Goal: Task Accomplishment & Management: Complete application form

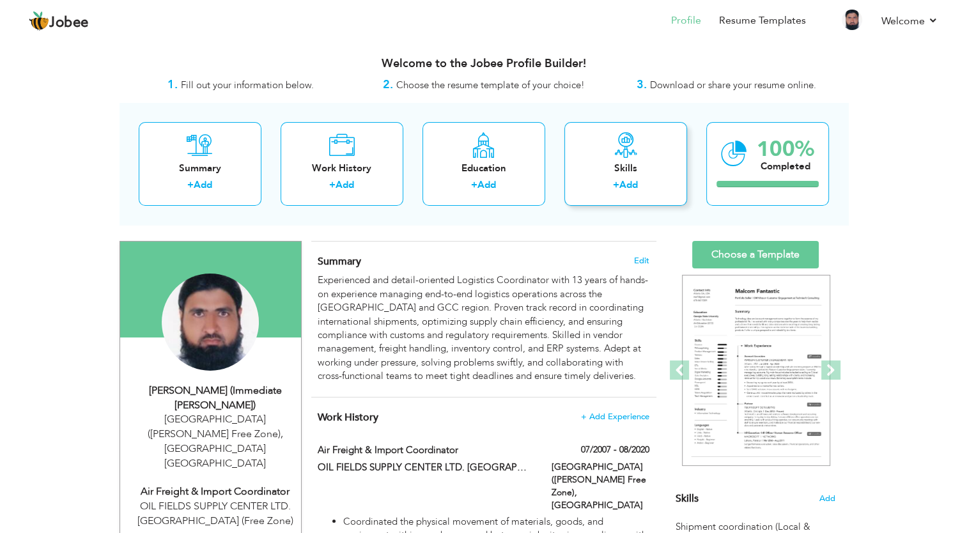
click at [627, 162] on div "Skills" at bounding box center [626, 168] width 102 height 13
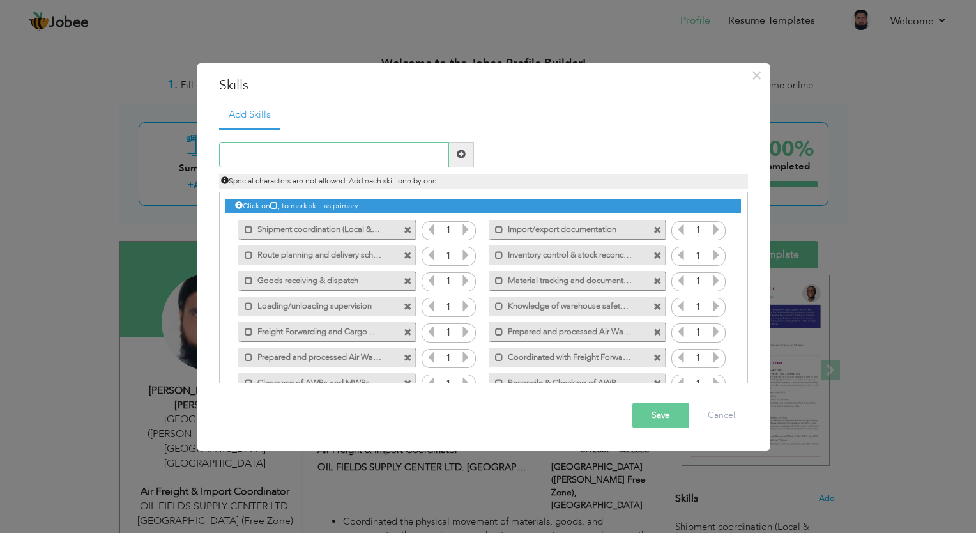
scroll to position [28, 0]
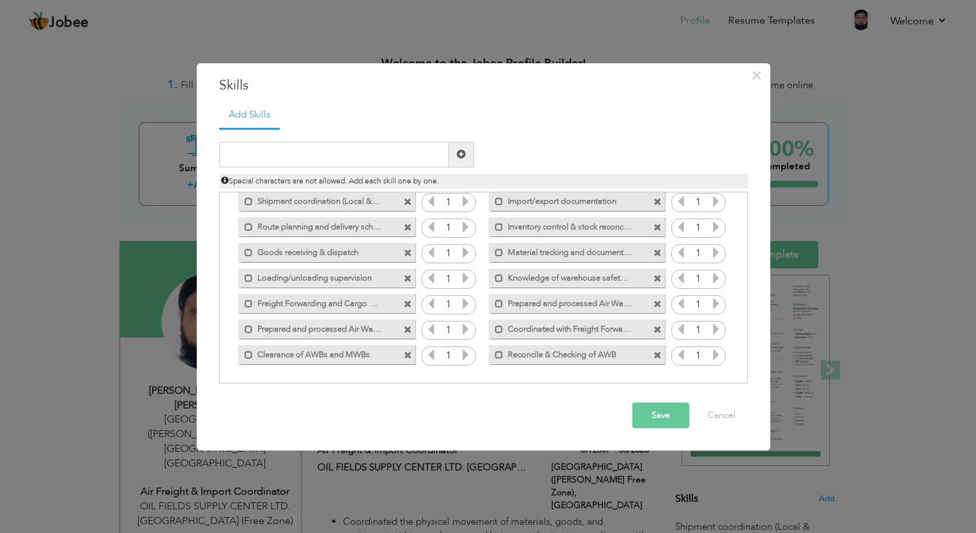
click at [404, 328] on span at bounding box center [408, 330] width 8 height 8
click at [338, 165] on input "text" at bounding box center [334, 155] width 230 height 26
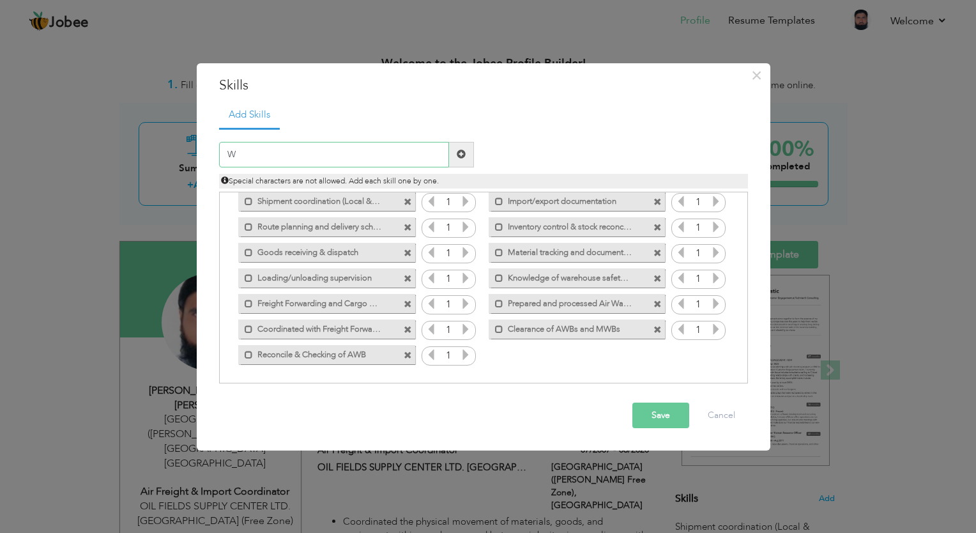
drag, startPoint x: 276, startPoint y: 157, endPoint x: 206, endPoint y: 160, distance: 70.4
click at [206, 160] on div "× Skills Add Skills W Duplicate entry Mark as primary skill. 1 1 1 1 1" at bounding box center [484, 256] width 574 height 387
paste input "arehouse Management System (WMS)"
type input "Warehouse Management System (WMS)"
click at [654, 419] on button "Save" at bounding box center [661, 416] width 57 height 26
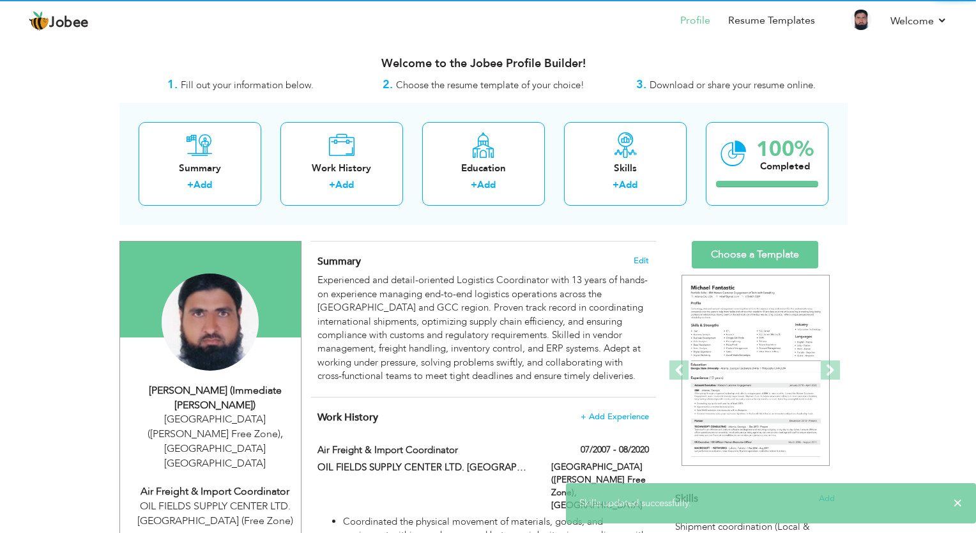
scroll to position [0, 0]
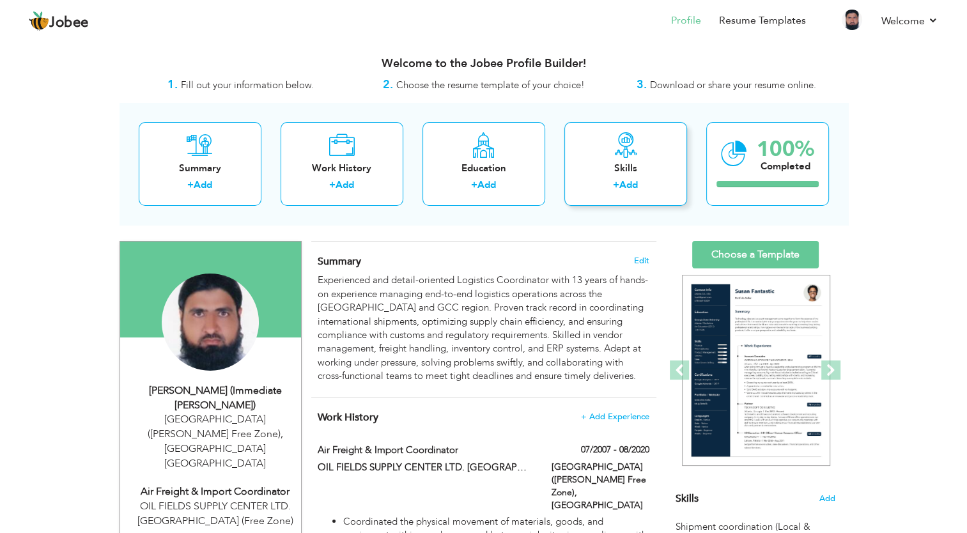
click at [615, 173] on div "Skills" at bounding box center [626, 168] width 102 height 13
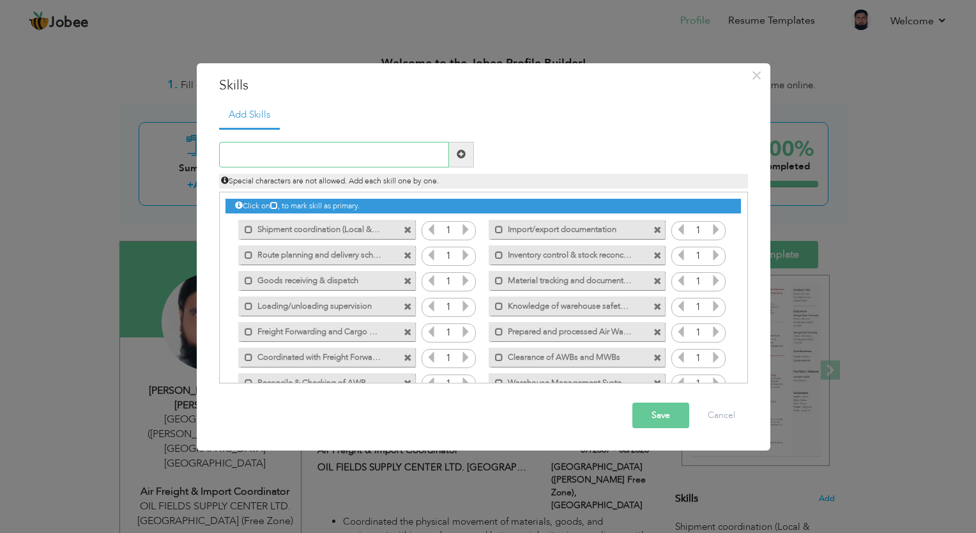
paste input "Stock Reconciliation"
type input "Stock Reconciliation"
click at [660, 421] on button "Save" at bounding box center [661, 416] width 57 height 26
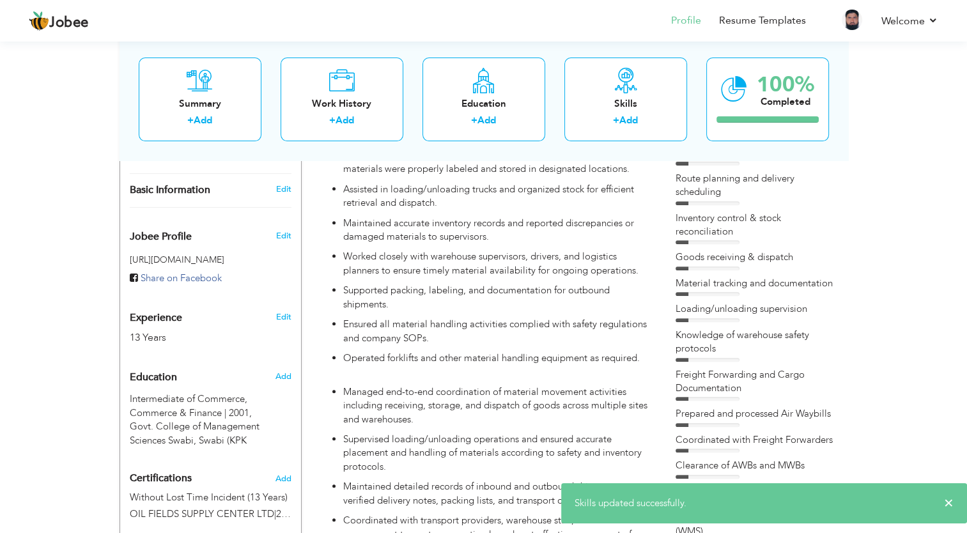
scroll to position [383, 0]
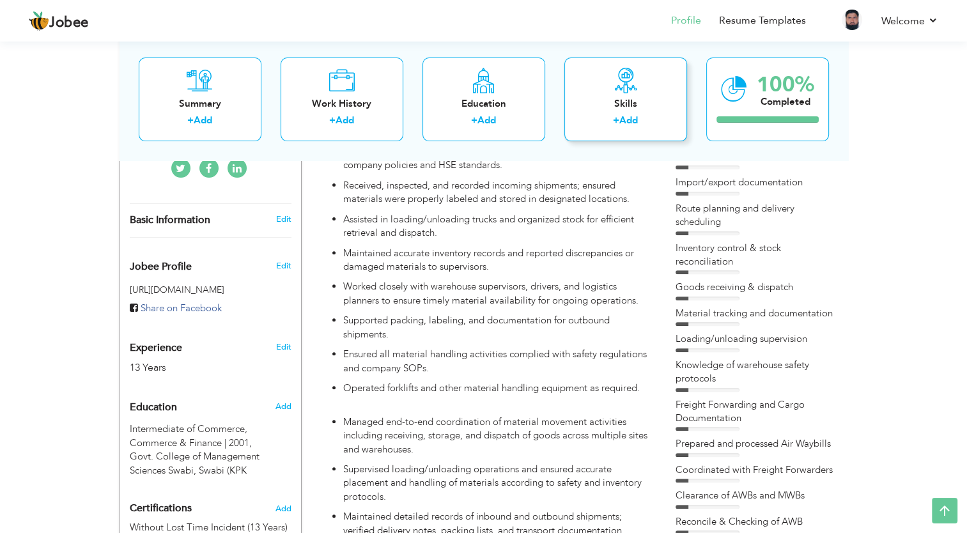
click at [623, 107] on div "Skills" at bounding box center [626, 103] width 102 height 13
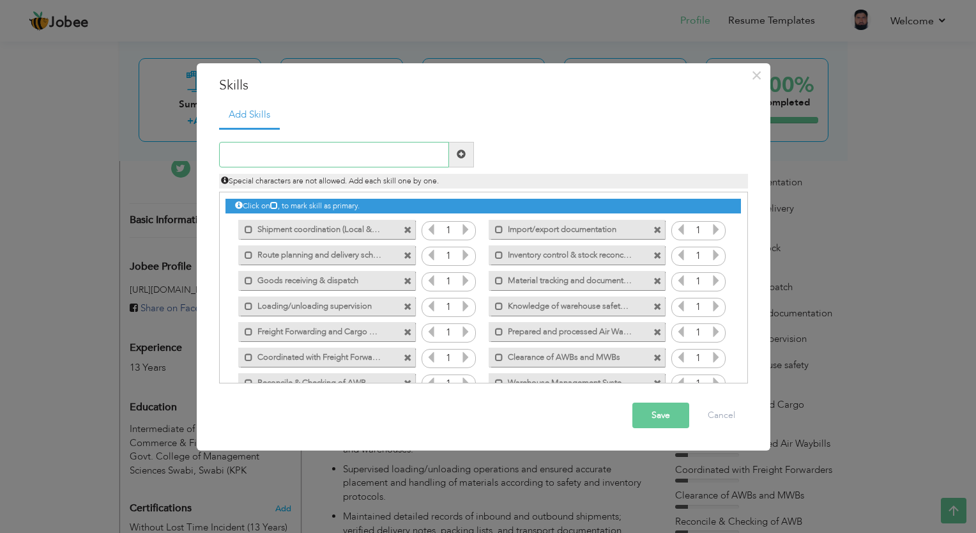
paste input "Warehouse Safety Procedures"
type input "Warehouse Safety Procedures"
click at [649, 416] on button "Save" at bounding box center [661, 416] width 57 height 26
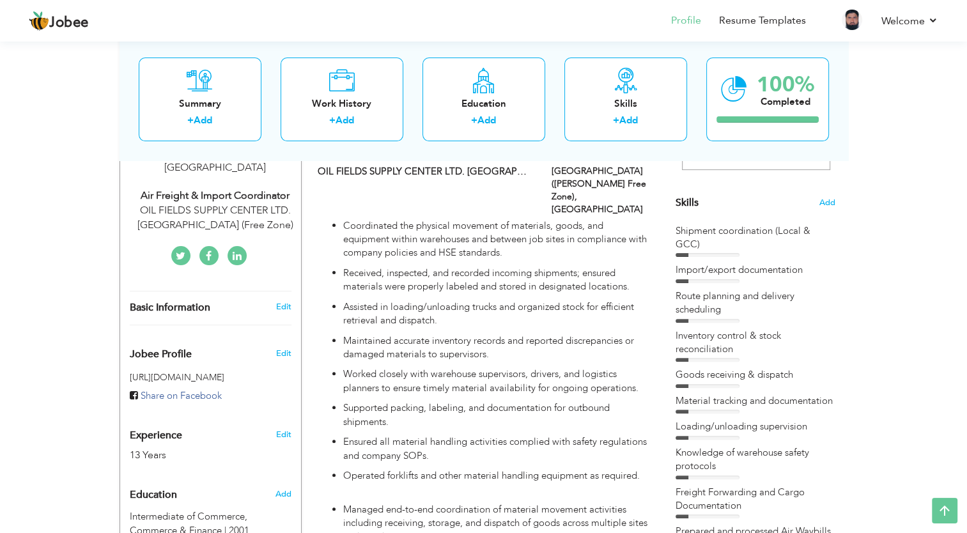
scroll to position [128, 0]
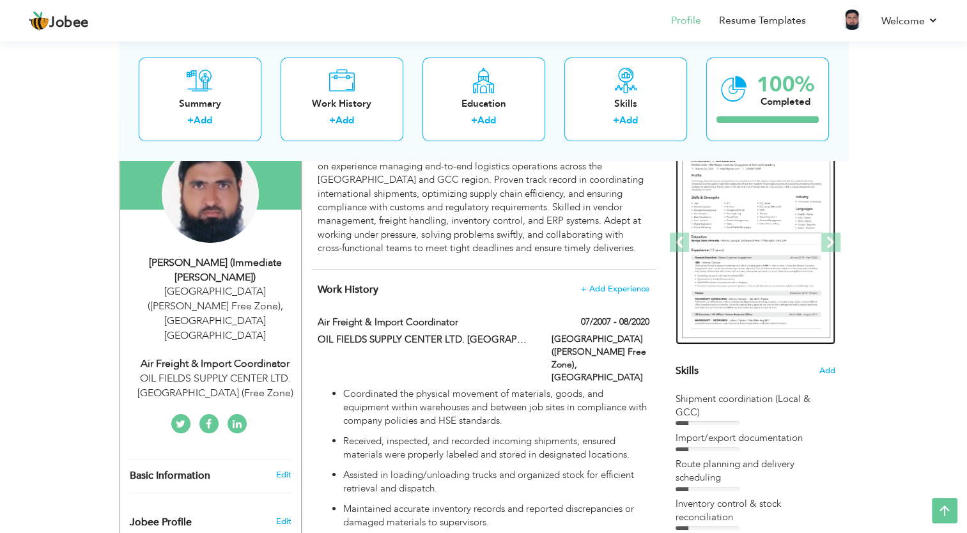
click at [720, 229] on img at bounding box center [756, 243] width 148 height 192
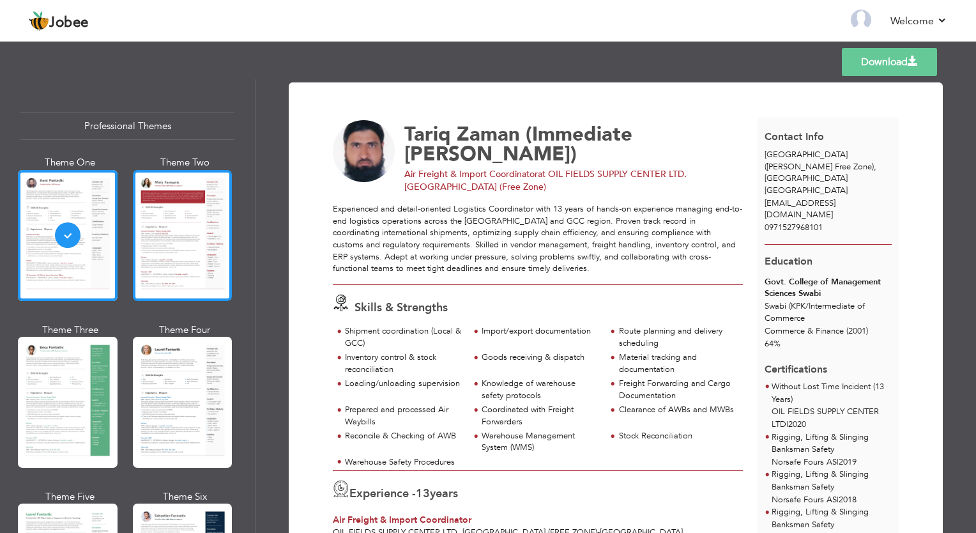
click at [166, 224] on div at bounding box center [183, 235] width 100 height 131
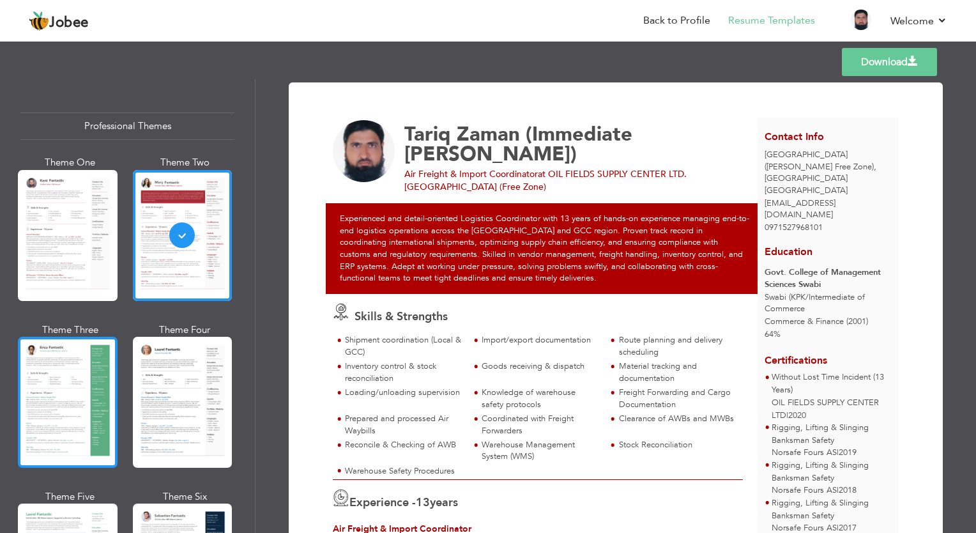
click at [82, 366] on div at bounding box center [68, 402] width 100 height 131
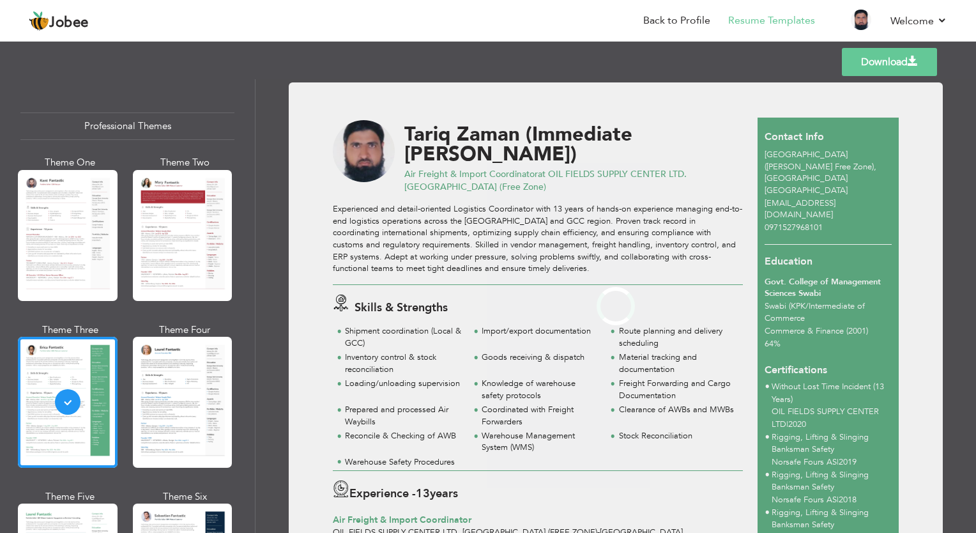
click at [160, 383] on div at bounding box center [183, 402] width 100 height 131
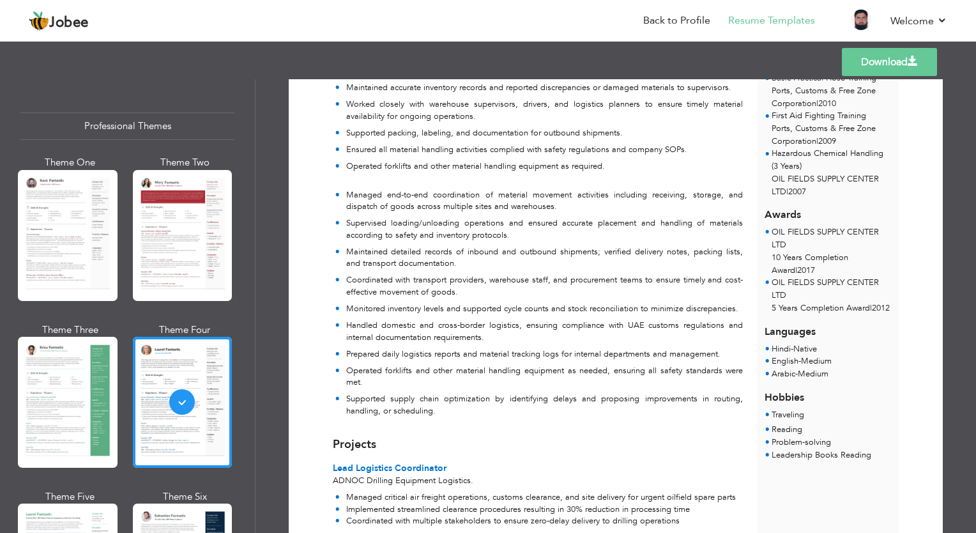
scroll to position [305, 0]
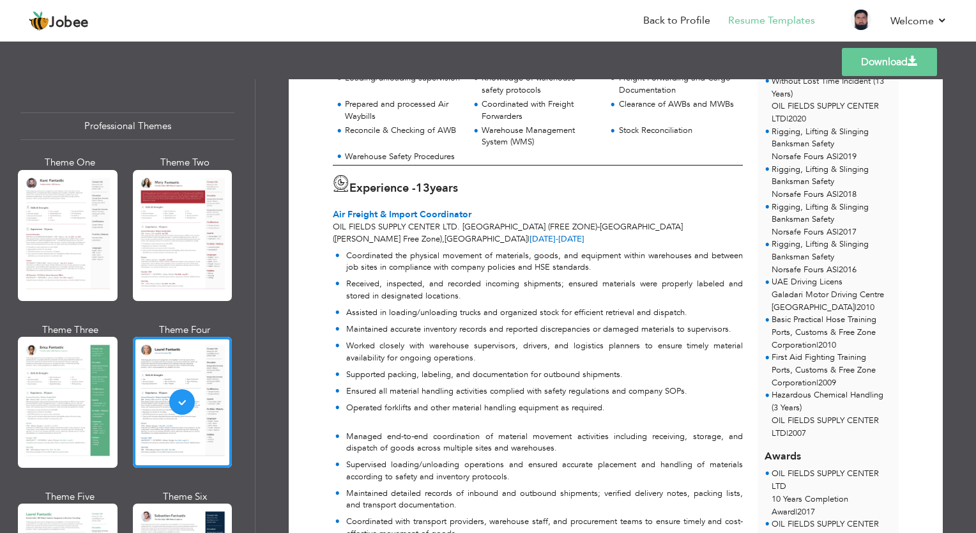
click at [861, 60] on link "Download" at bounding box center [889, 62] width 95 height 28
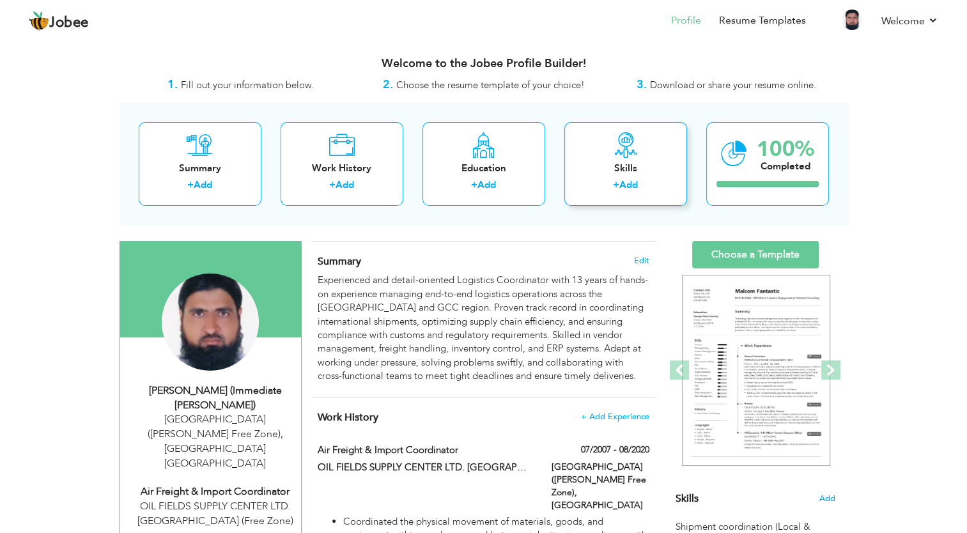
click at [594, 173] on div "Skills" at bounding box center [626, 168] width 102 height 13
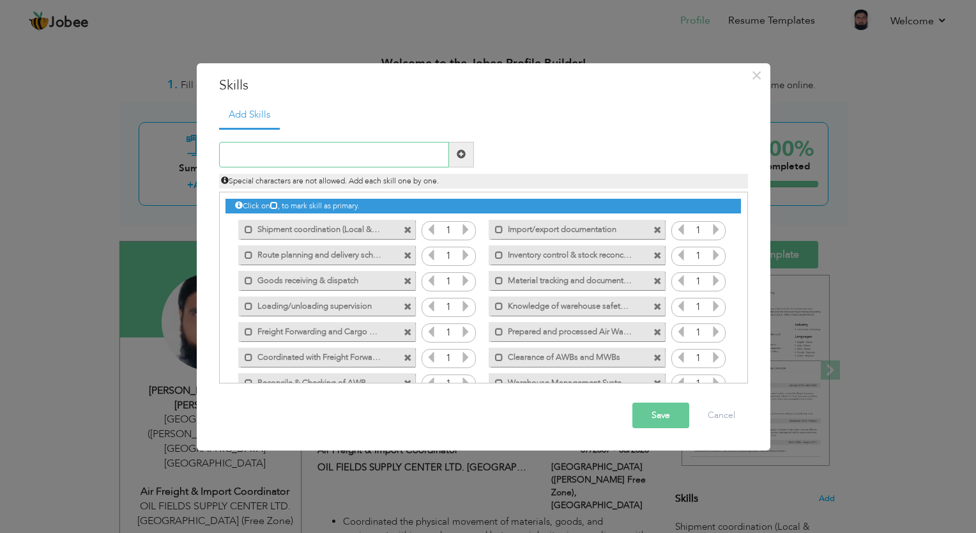
paste input "Returns & Damage Control"
type input "Returns & Damage Control"
click at [658, 421] on button "Save" at bounding box center [661, 416] width 57 height 26
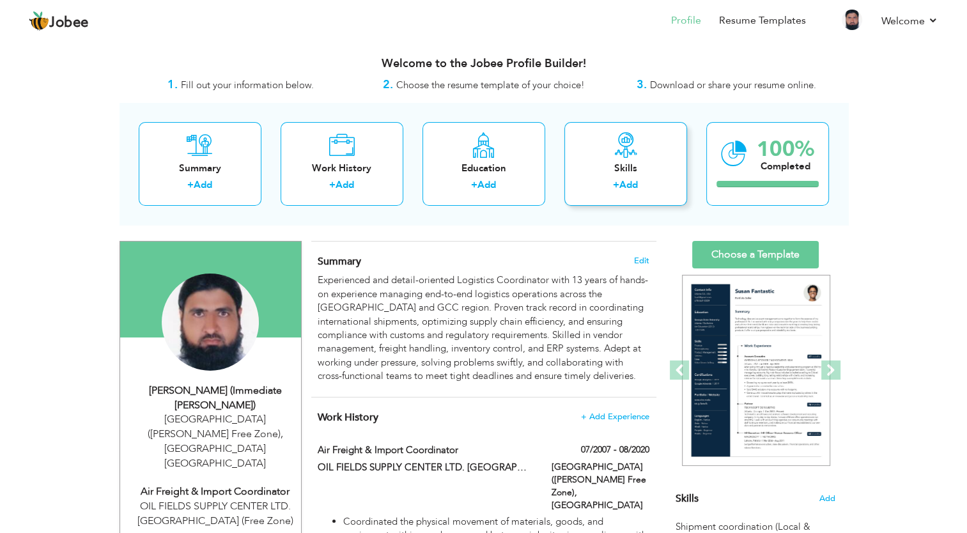
click at [594, 167] on div "Skills" at bounding box center [626, 168] width 102 height 13
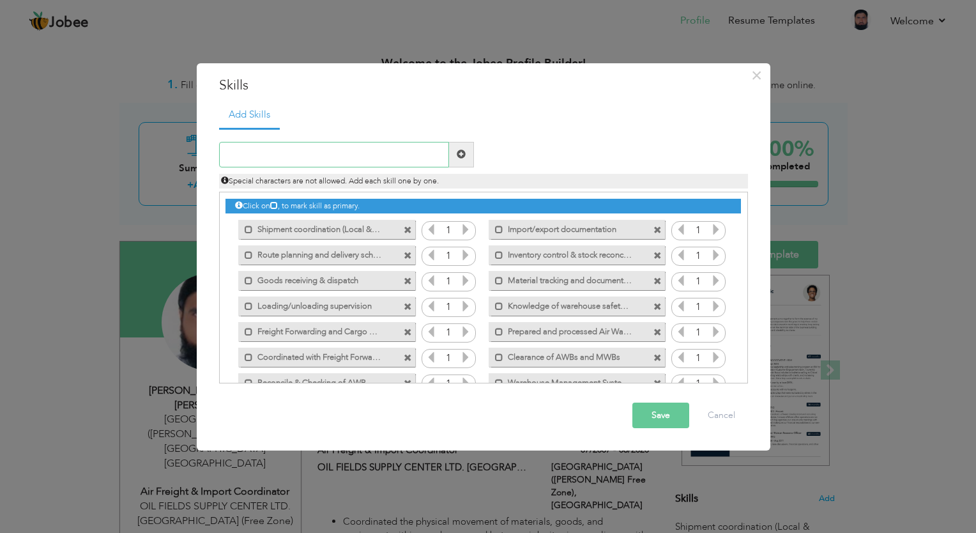
paste input "cycle counting"
click at [230, 157] on input "cycle counting" at bounding box center [334, 155] width 230 height 26
click at [295, 157] on input "Cycle Counting" at bounding box center [334, 155] width 230 height 26
type input "Cycle Counting Analysis Report"
click at [675, 421] on button "Save" at bounding box center [661, 416] width 57 height 26
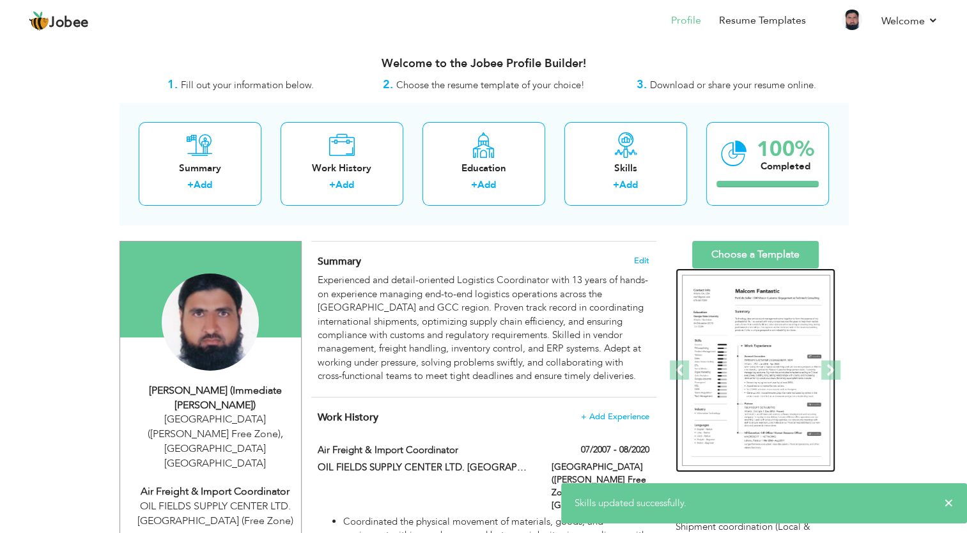
click at [735, 350] on img at bounding box center [756, 371] width 148 height 192
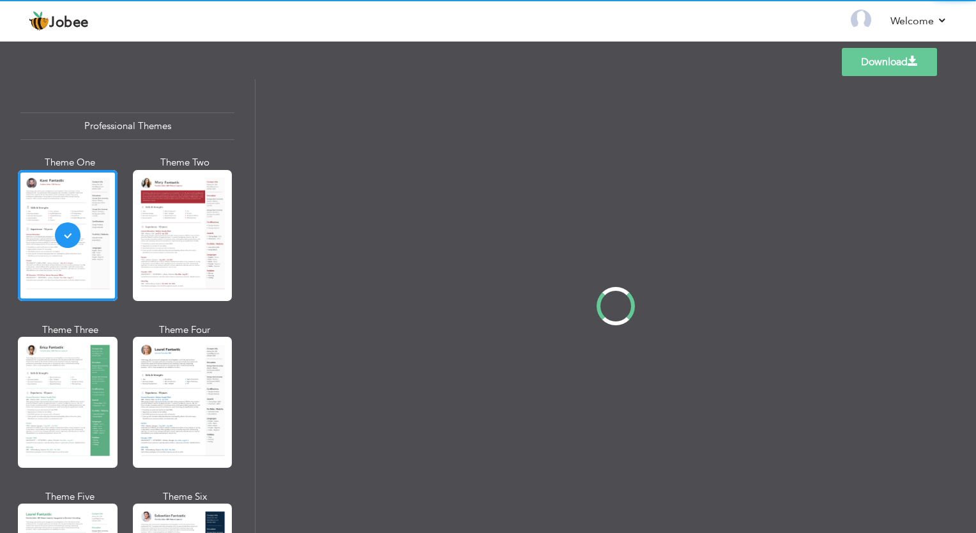
click at [162, 387] on div "Professional Themes Theme One Theme Two Theme Three Theme Four" at bounding box center [488, 306] width 976 height 454
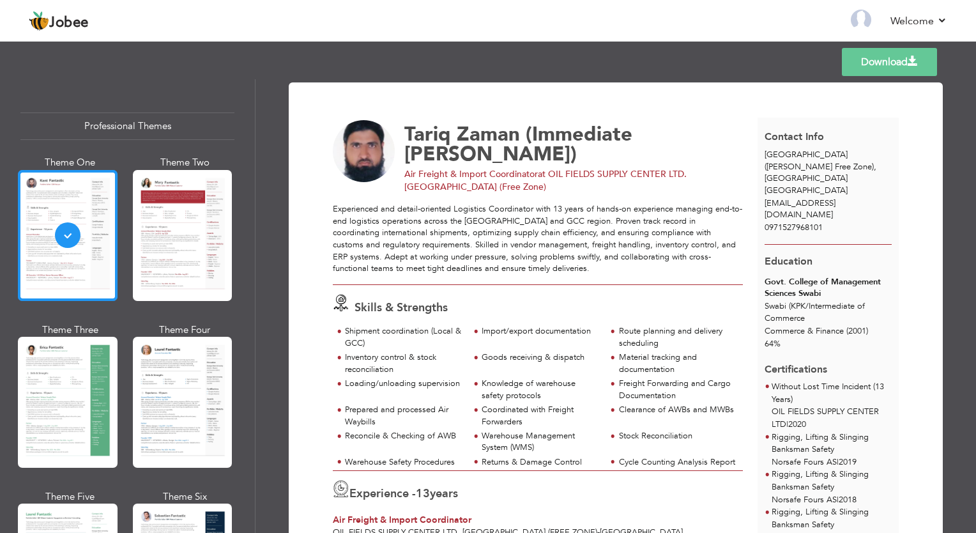
click at [56, 257] on div at bounding box center [68, 235] width 100 height 131
click at [171, 364] on div at bounding box center [183, 402] width 100 height 131
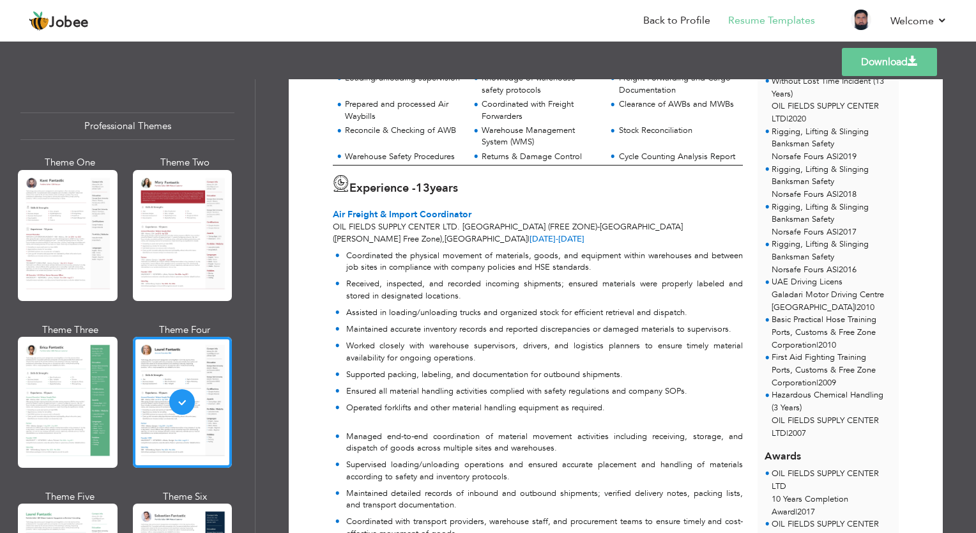
scroll to position [242, 0]
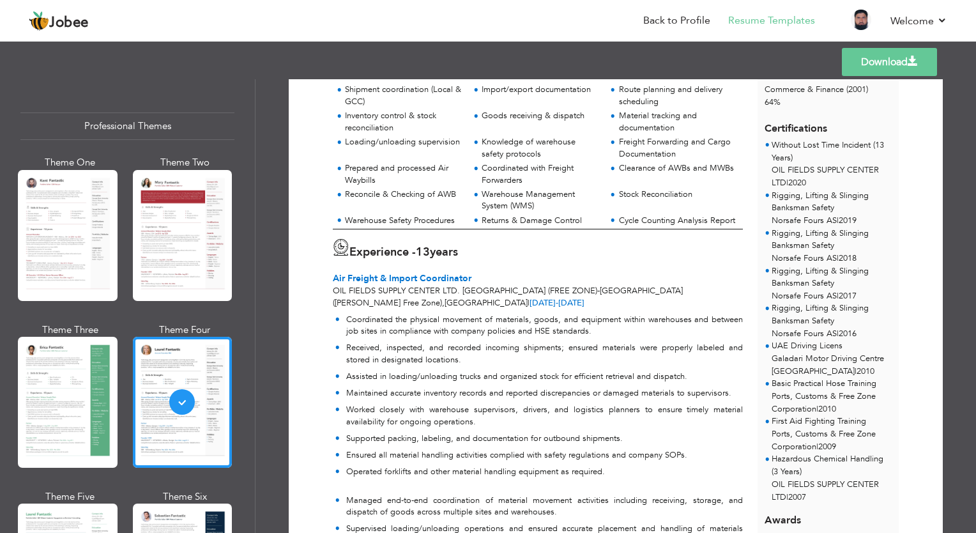
click at [850, 70] on link "Download" at bounding box center [889, 62] width 95 height 28
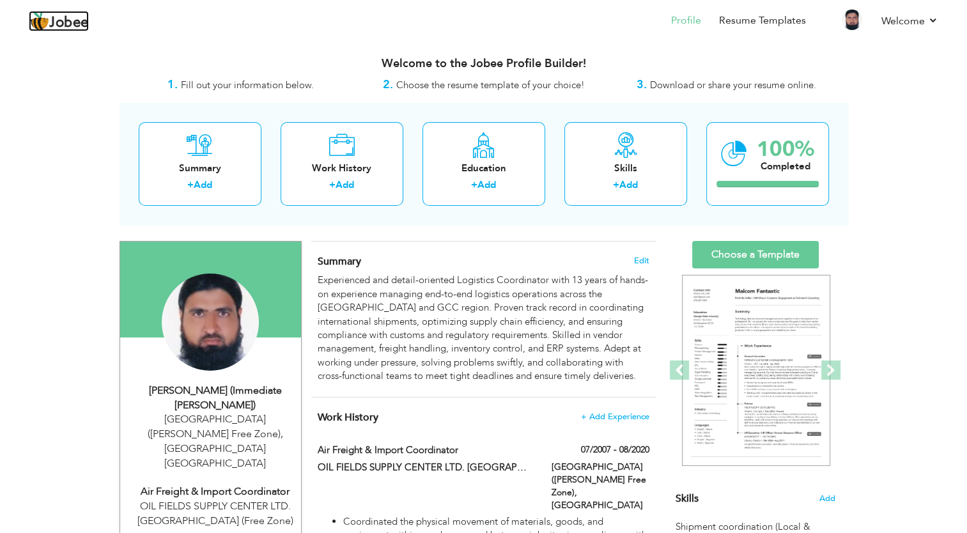
click at [49, 27] on span "Jobee" at bounding box center [69, 23] width 40 height 14
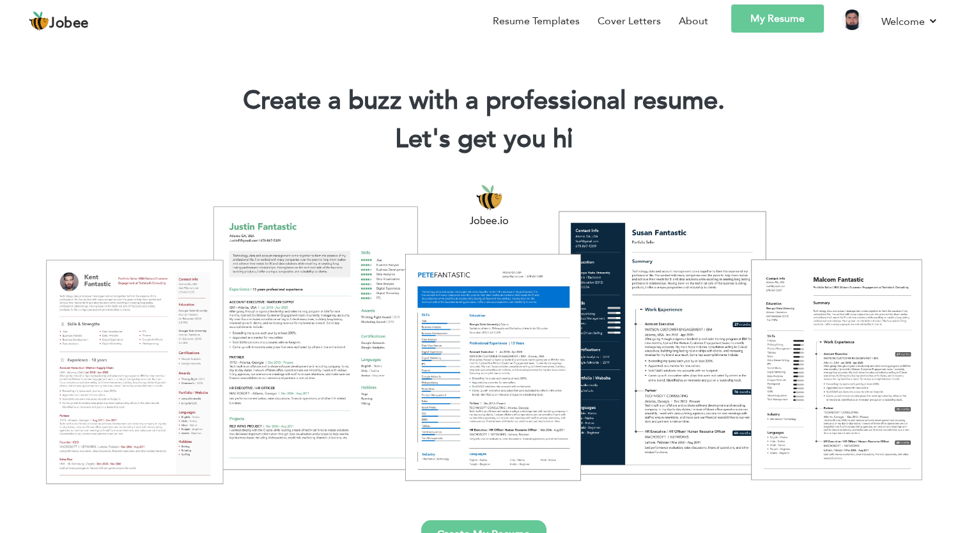
click at [749, 23] on link "My Resume" at bounding box center [777, 18] width 93 height 28
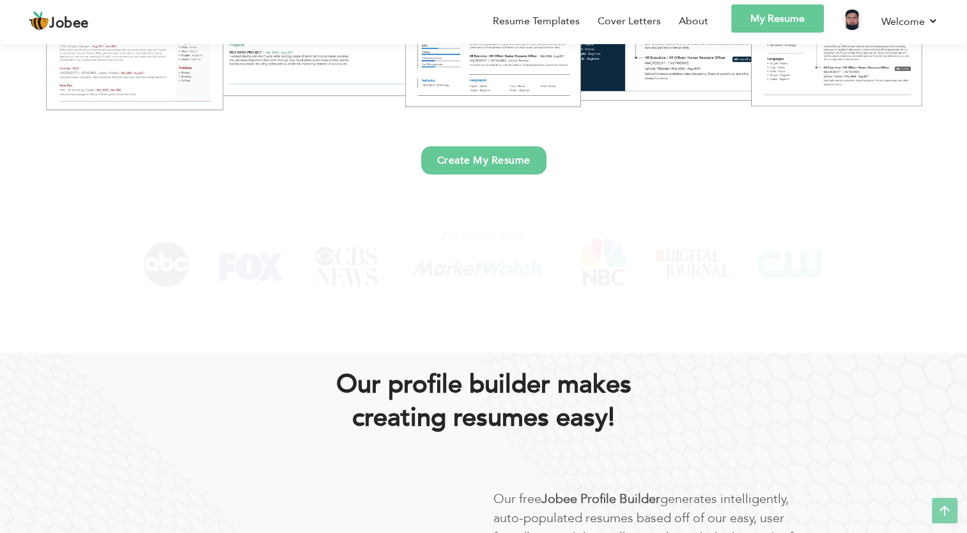
scroll to position [383, 0]
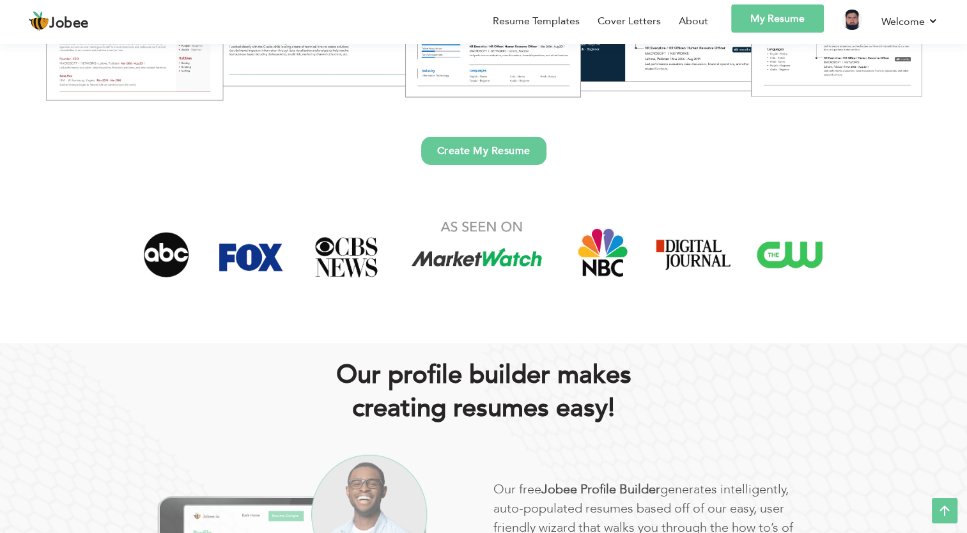
click at [507, 147] on link "Create My Resume" at bounding box center [483, 151] width 125 height 28
